Goal: Information Seeking & Learning: Find contact information

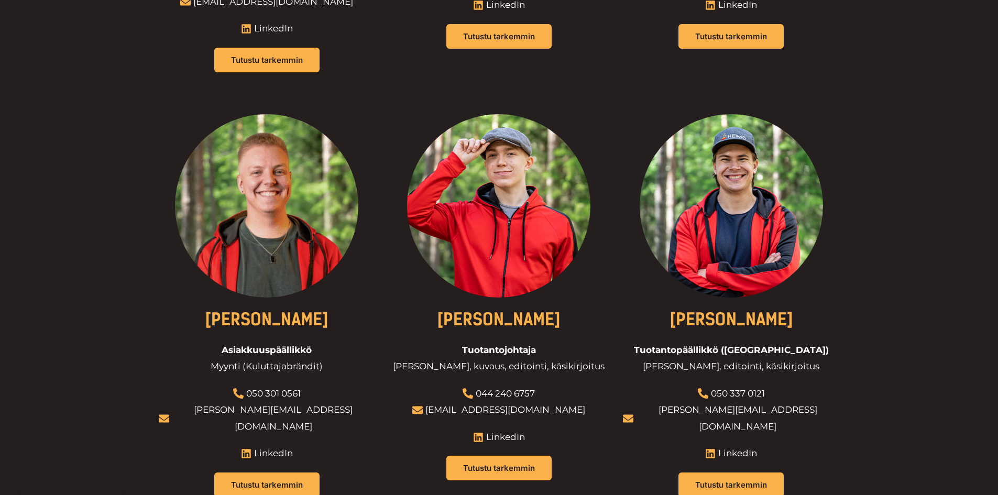
scroll to position [734, 0]
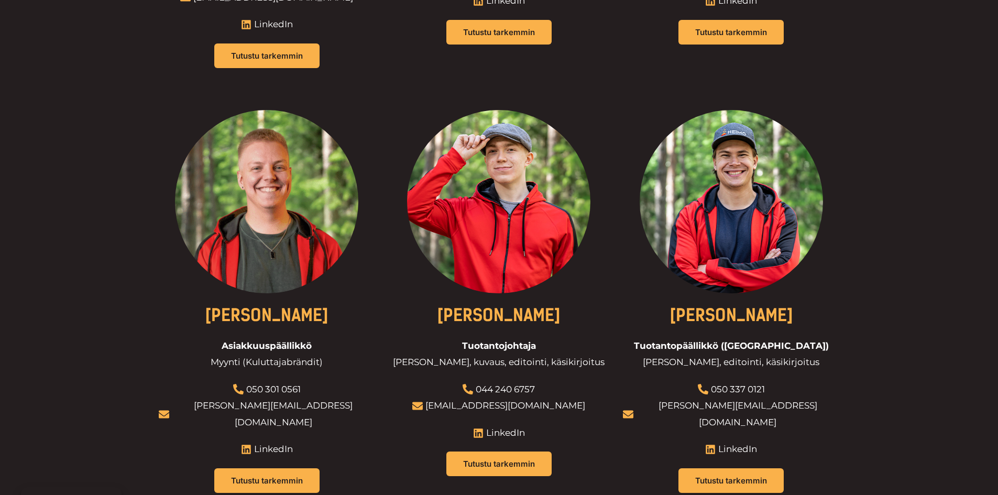
drag, startPoint x: 316, startPoint y: 305, endPoint x: 220, endPoint y: 301, distance: 97.0
click at [220, 338] on li "Asiakkuuspäällikkö" at bounding box center [267, 346] width 112 height 17
copy span "Asiakkuuspäällikkö"
drag, startPoint x: 309, startPoint y: 349, endPoint x: 245, endPoint y: 349, distance: 63.9
click at [245, 381] on li "050 301 0561" at bounding box center [267, 389] width 216 height 17
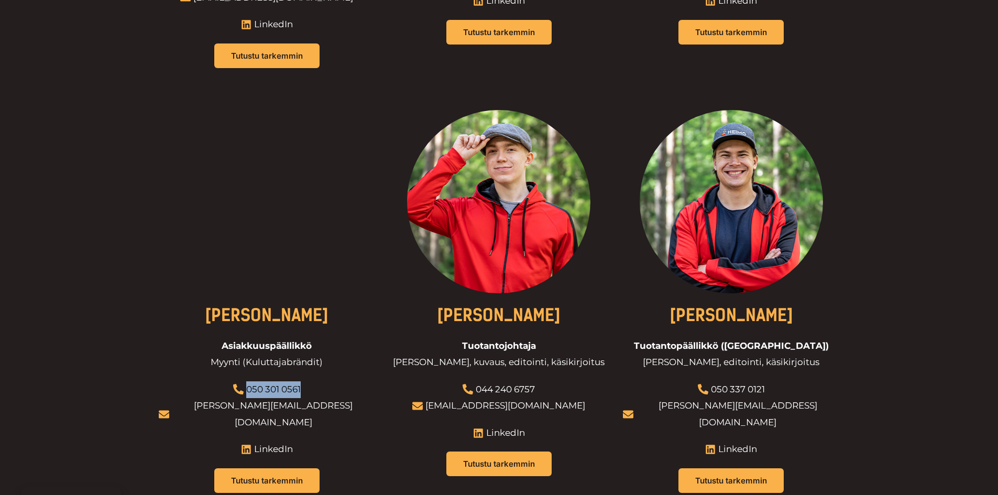
copy link "050 301 0561"
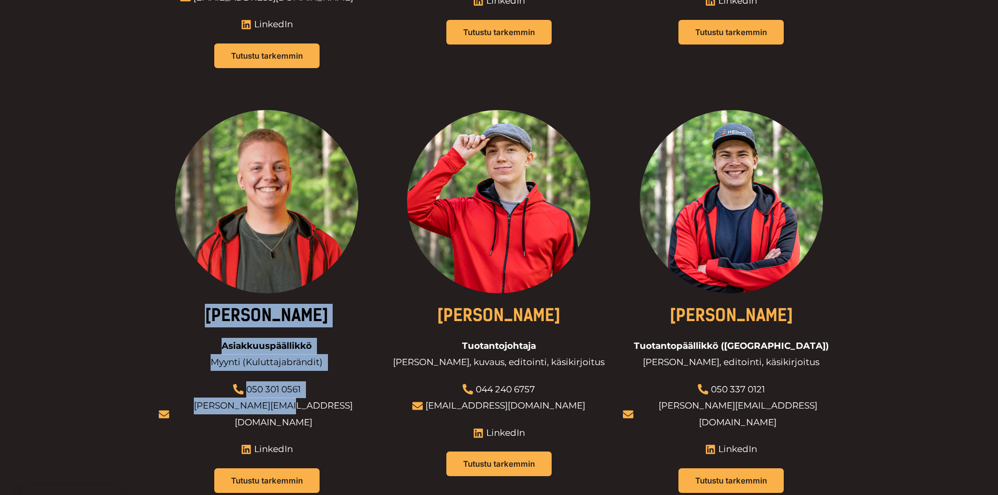
drag, startPoint x: 330, startPoint y: 366, endPoint x: 318, endPoint y: 374, distance: 14.1
click at [318, 374] on div "[PERSON_NAME] Asiakkuuspäällikkö Myynti (Kuluttajabrändit) 050 301 0561 [PERSON…" at bounding box center [267, 308] width 216 height 396
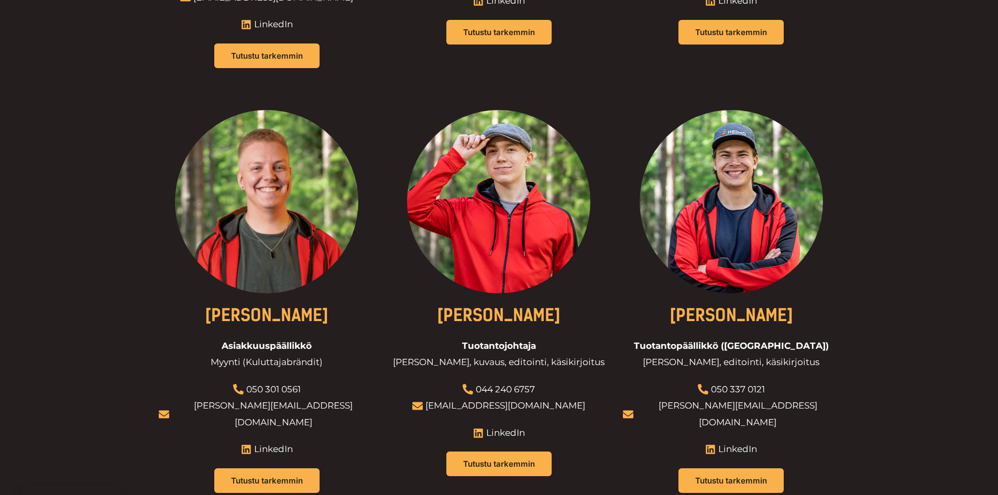
click at [324, 364] on div at bounding box center [267, 308] width 216 height 396
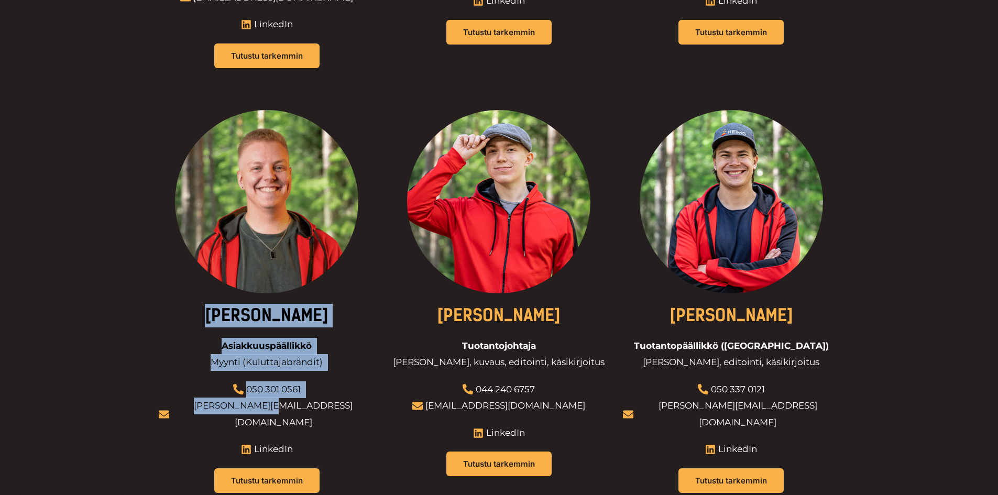
drag, startPoint x: 321, startPoint y: 365, endPoint x: 309, endPoint y: 372, distance: 14.3
click at [307, 372] on div "[PERSON_NAME] Asiakkuuspäällikkö Myynti (Kuluttajabrändit) 050 301 0561 [PERSON…" at bounding box center [267, 308] width 216 height 396
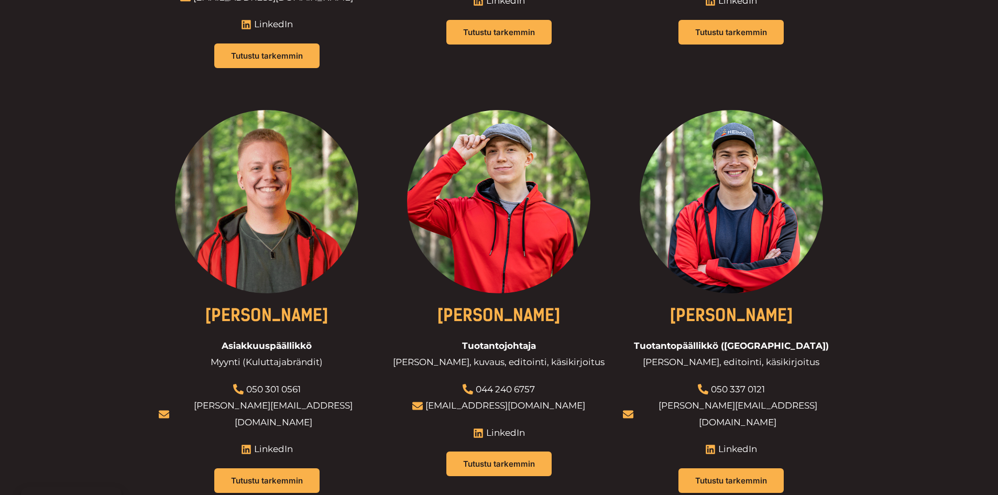
click at [327, 382] on div at bounding box center [267, 308] width 216 height 396
click at [326, 369] on div at bounding box center [267, 308] width 216 height 396
drag, startPoint x: 226, startPoint y: 369, endPoint x: 319, endPoint y: 372, distance: 92.8
click at [319, 398] on span "[PERSON_NAME][EMAIL_ADDRESS][DOMAIN_NAME]" at bounding box center [272, 414] width 206 height 33
copy link "[PERSON_NAME][EMAIL_ADDRESS][DOMAIN_NAME]"
